Goal: Check status: Check status

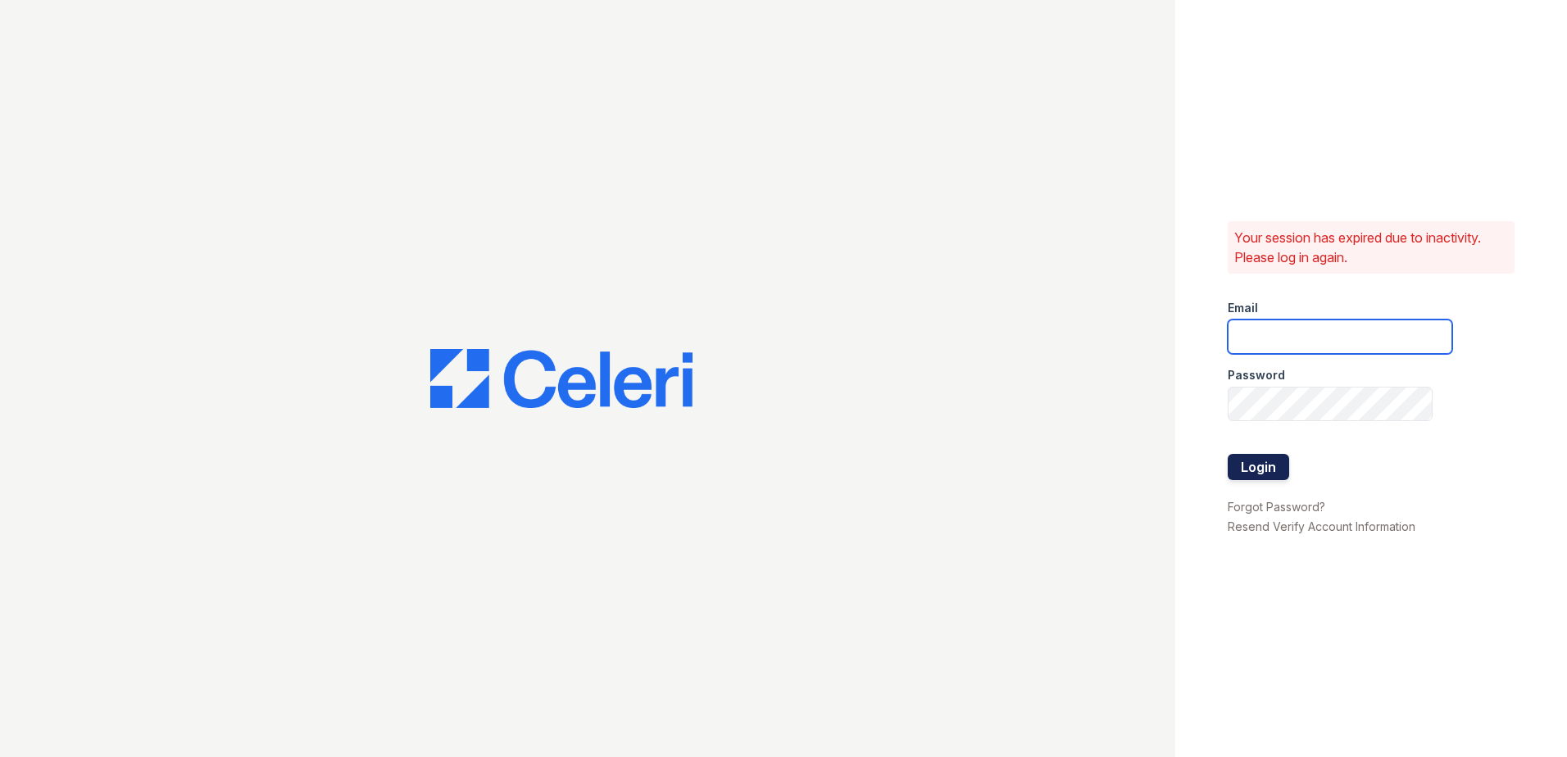
type input "renewfoundrycentre@trinity-pm.com"
click at [1281, 474] on button "Login" at bounding box center [1258, 467] width 61 height 26
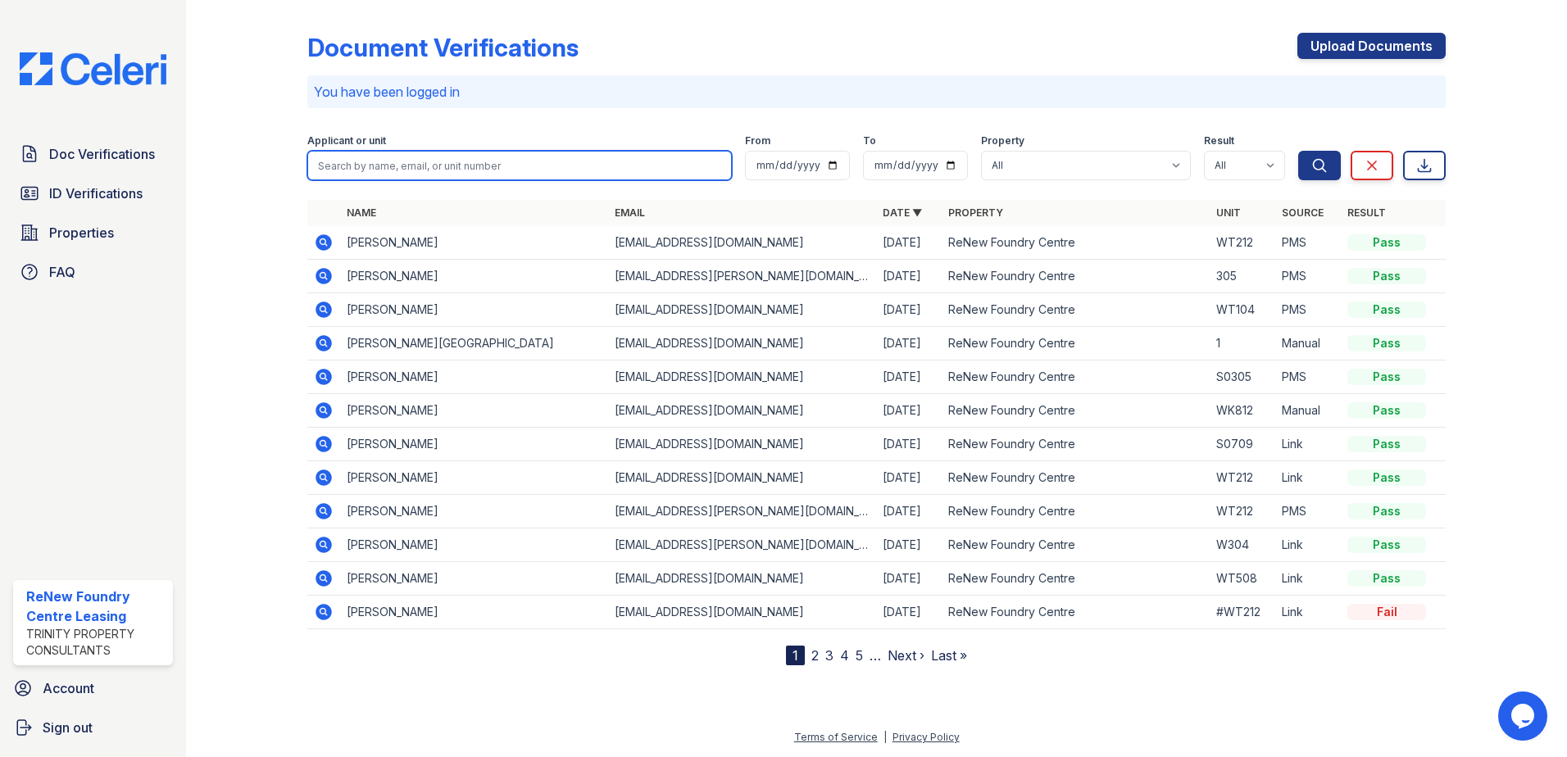
click at [523, 169] on input "search" at bounding box center [519, 165] width 424 height 29
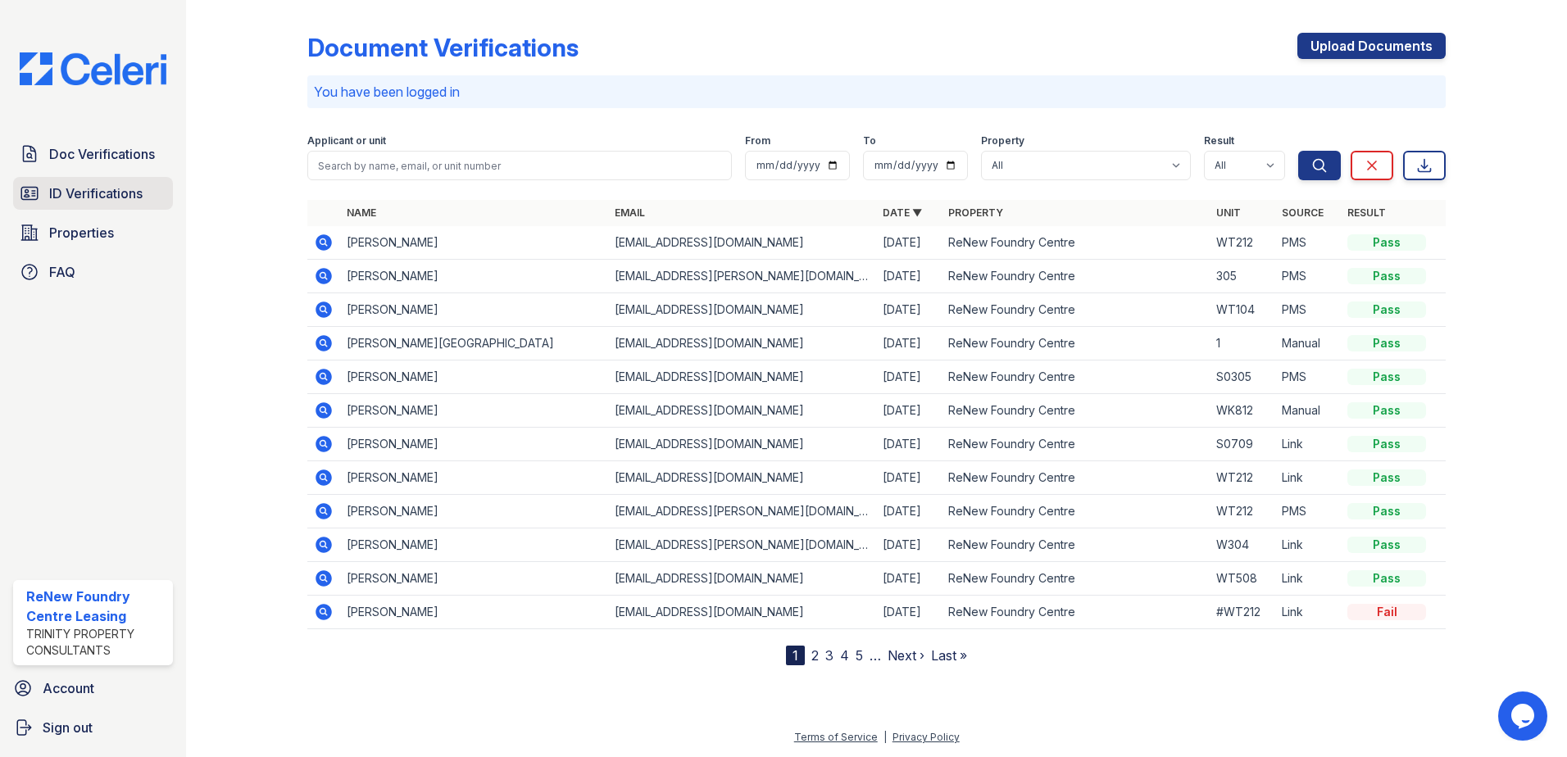
click at [118, 197] on span "ID Verifications" at bounding box center [95, 194] width 93 height 20
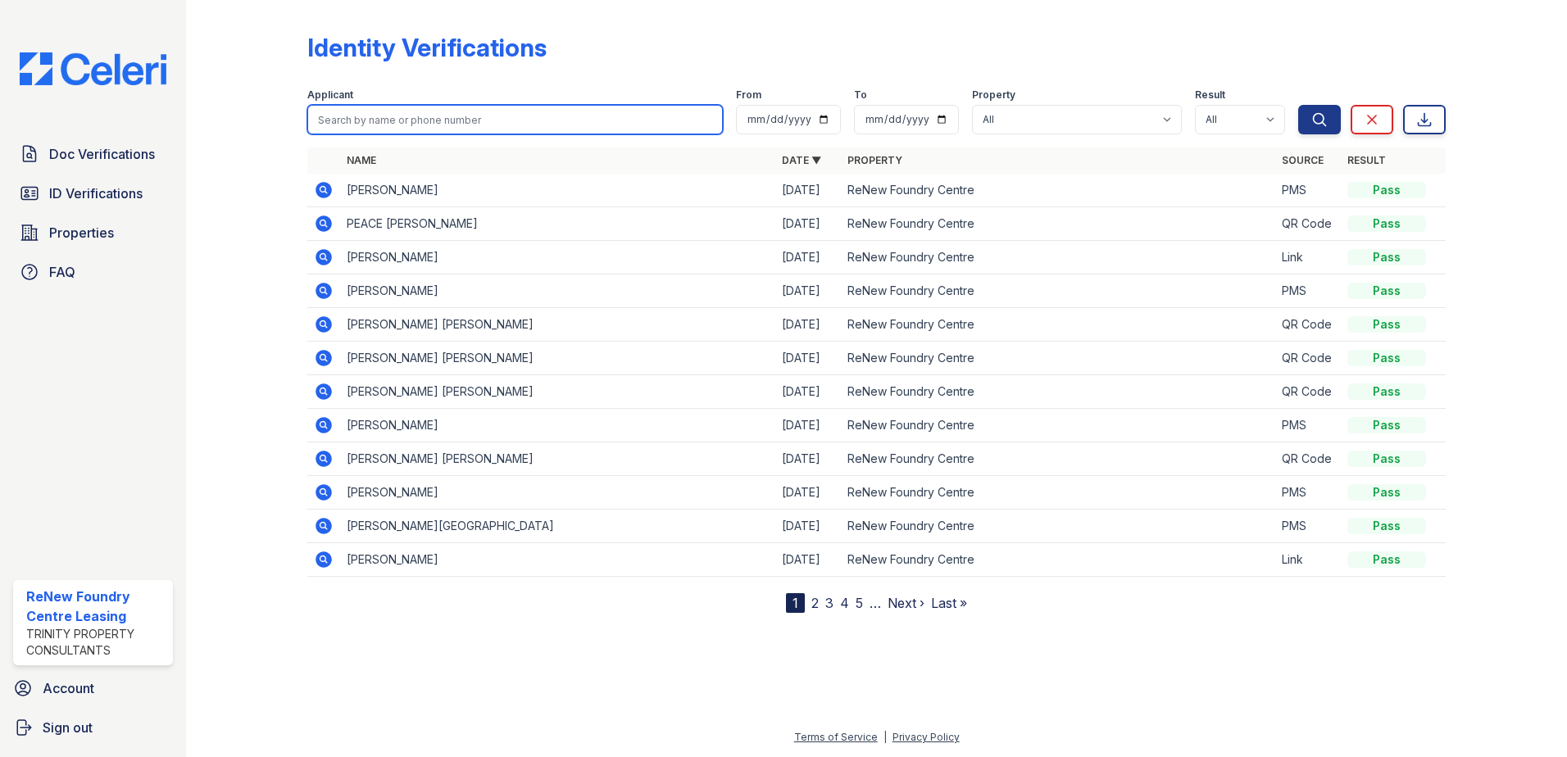
click at [494, 121] on input "search" at bounding box center [514, 119] width 415 height 29
type input "[PERSON_NAME]"
click at [1298, 105] on button "Search" at bounding box center [1319, 119] width 43 height 29
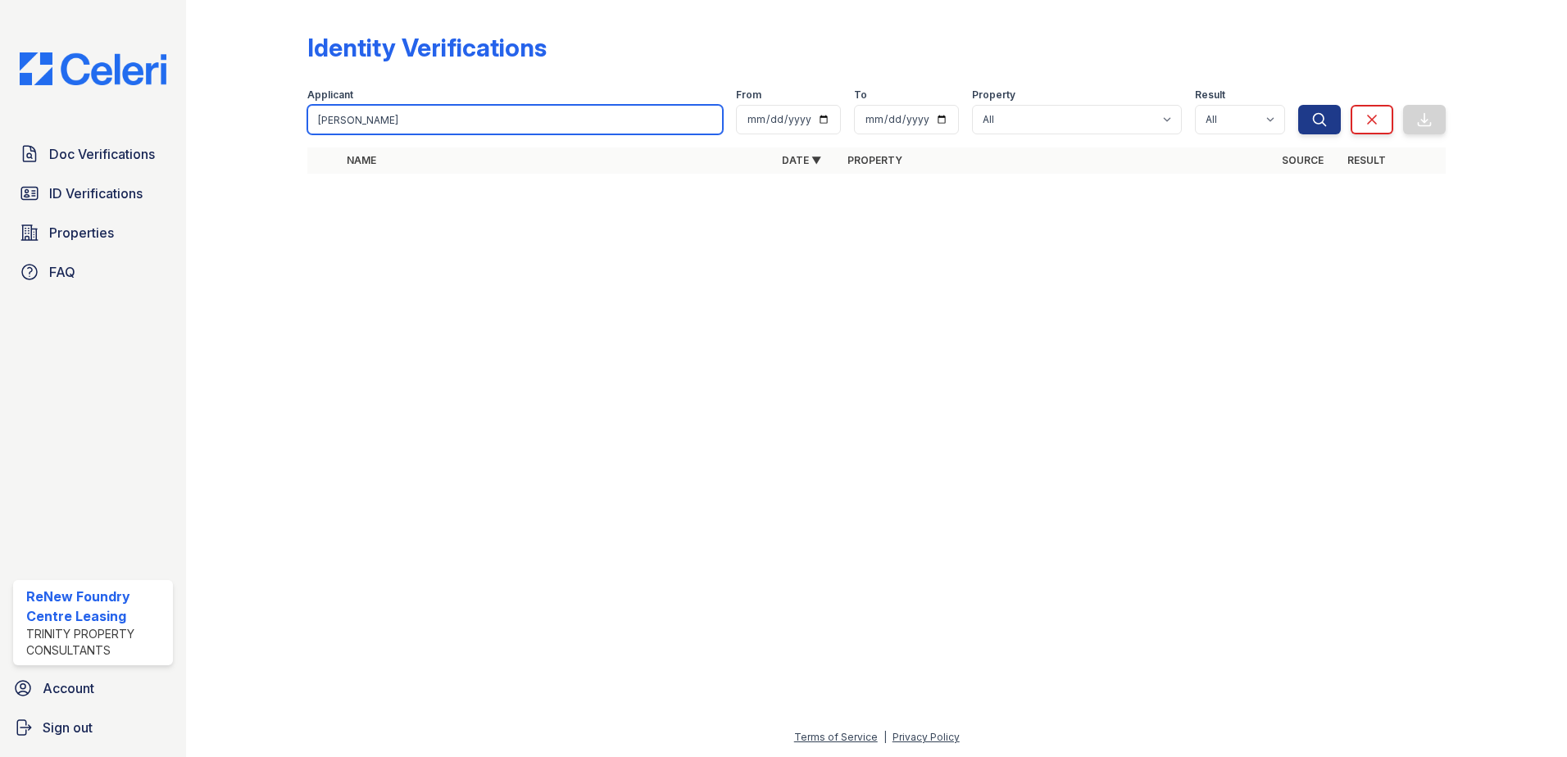
click at [496, 120] on input "[PERSON_NAME]" at bounding box center [514, 119] width 415 height 29
click at [337, 352] on div at bounding box center [876, 471] width 1328 height 511
click at [433, 84] on div "Applicant [PERSON_NAME] From To Property All ReNew Foundry Centre Result All Pa…" at bounding box center [802, 108] width 991 height 52
click at [942, 39] on div "Identity Verifications" at bounding box center [876, 54] width 1138 height 43
click at [699, 57] on div "Identity Verifications" at bounding box center [876, 54] width 1138 height 43
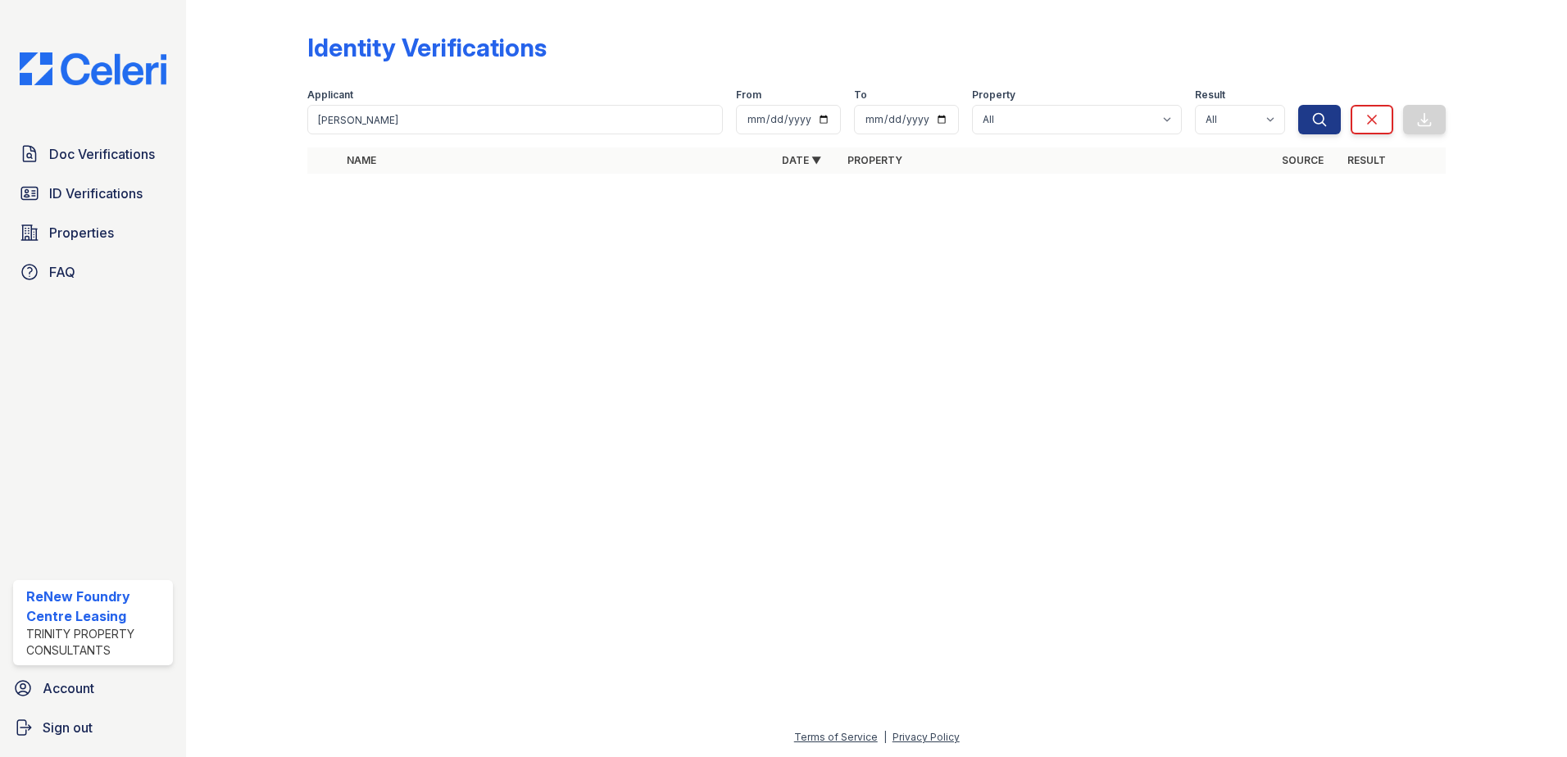
click at [1003, 504] on div at bounding box center [876, 471] width 1328 height 511
click at [53, 197] on span "ID Verifications" at bounding box center [95, 194] width 93 height 20
